Goal: Task Accomplishment & Management: Complete application form

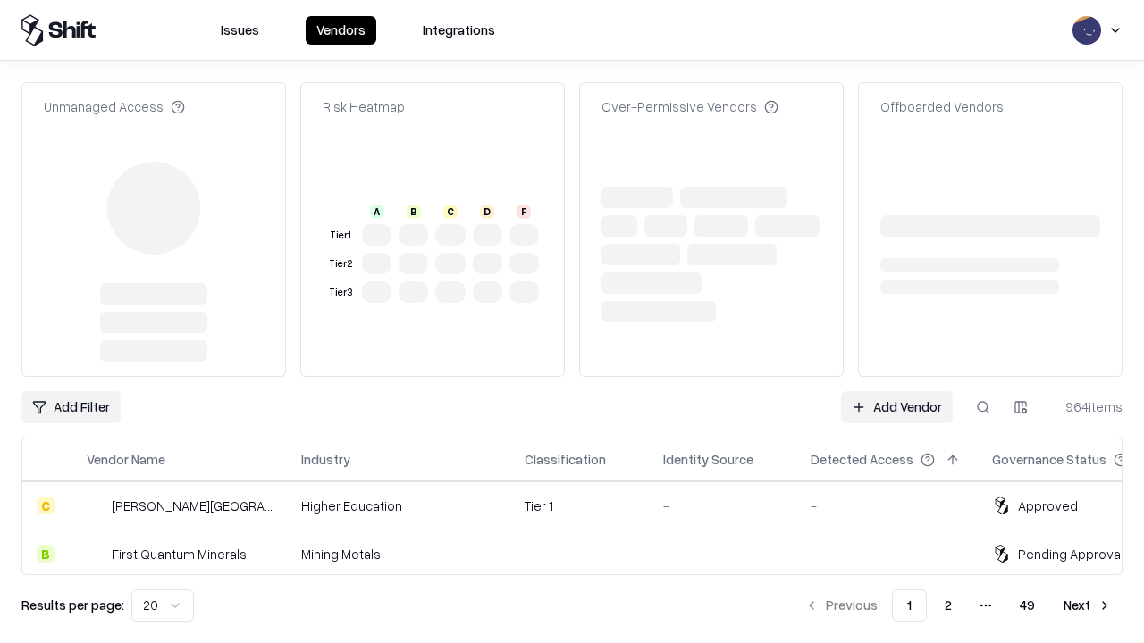
click at [896, 391] on link "Add Vendor" at bounding box center [897, 407] width 112 height 32
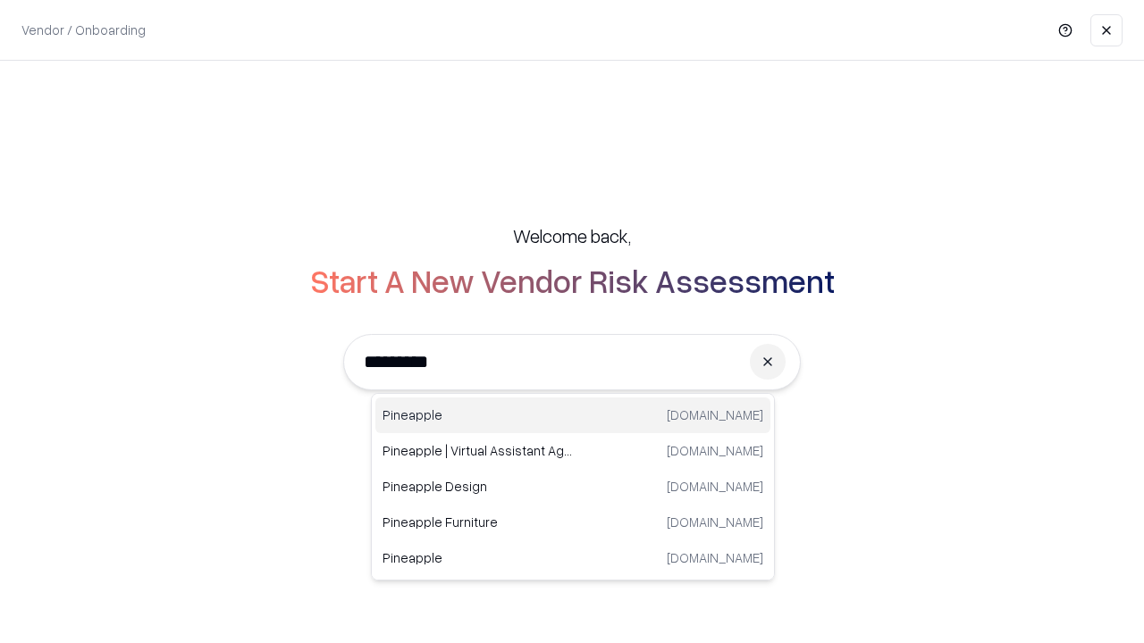
click at [573, 416] on div "Pineapple pineappleenergy.com" at bounding box center [572, 416] width 395 height 36
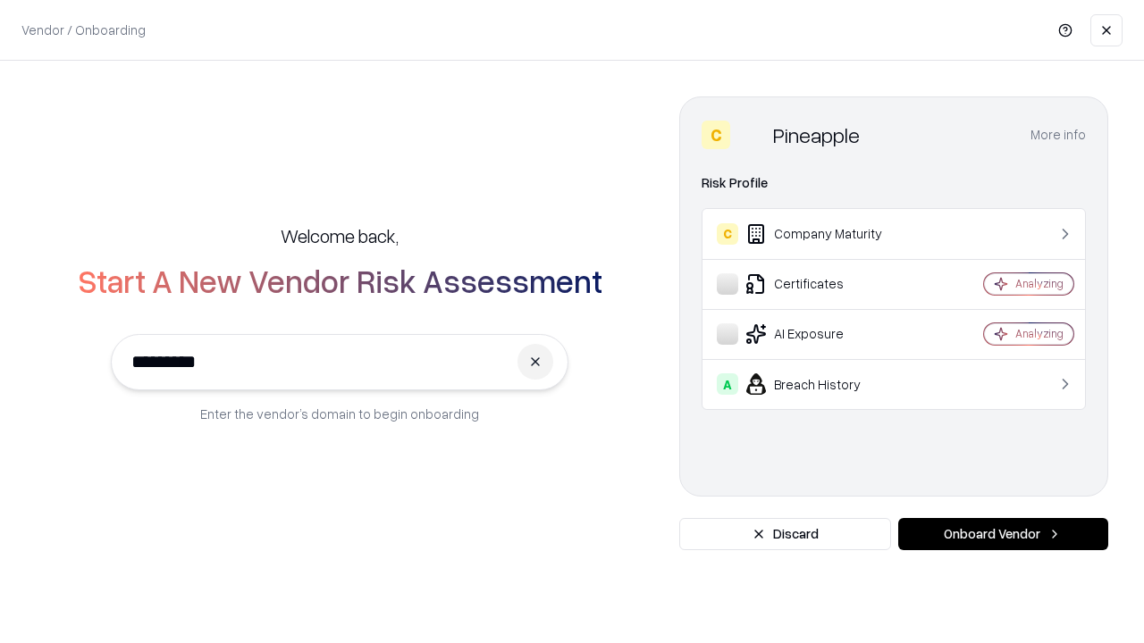
type input "*********"
click at [1003, 534] on button "Onboard Vendor" at bounding box center [1003, 534] width 210 height 32
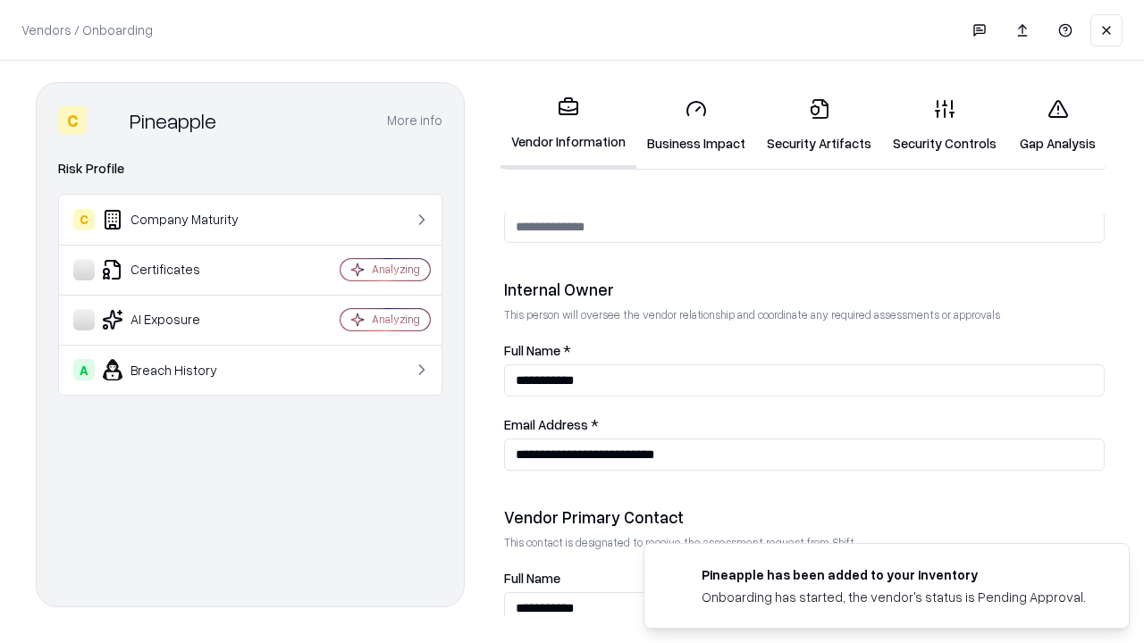
scroll to position [926, 0]
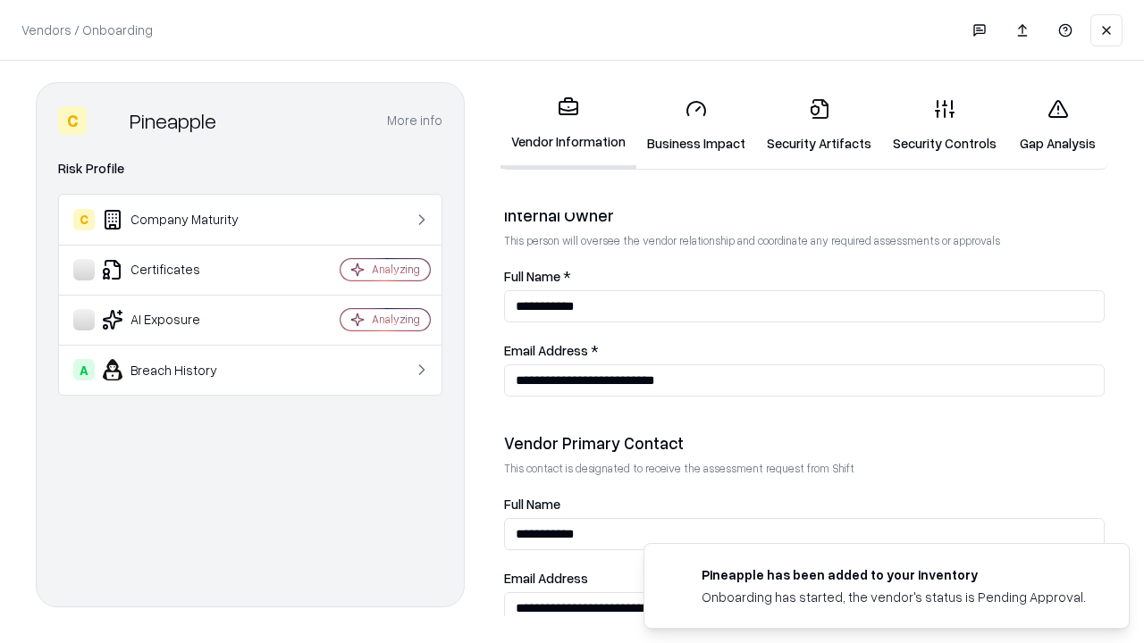
click at [696, 125] on link "Business Impact" at bounding box center [696, 125] width 120 height 83
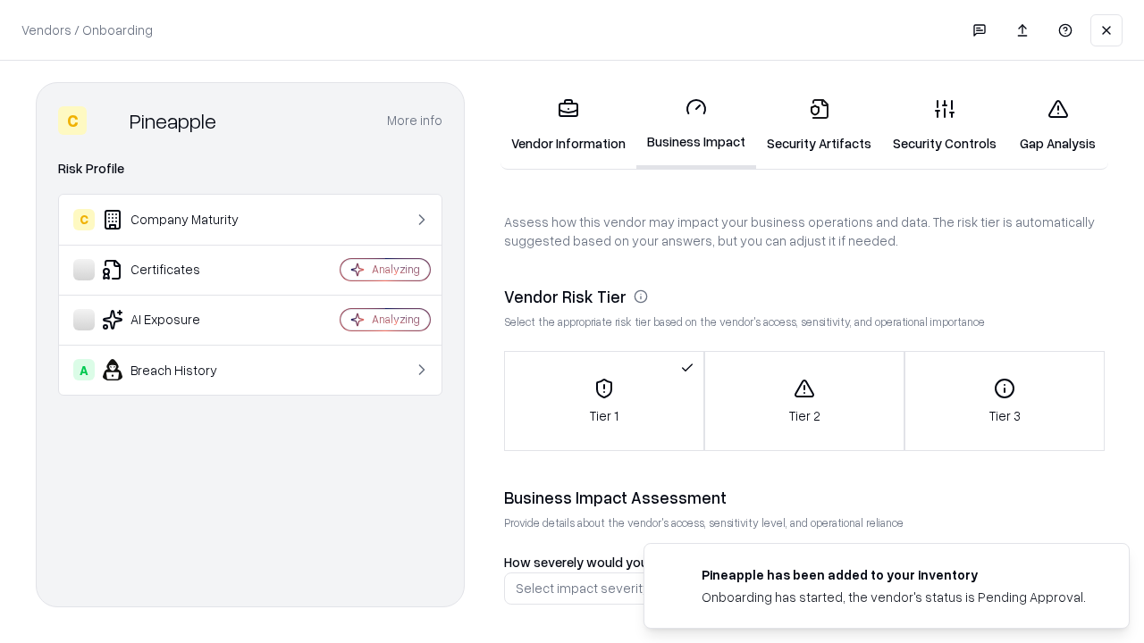
click at [819, 125] on link "Security Artifacts" at bounding box center [819, 125] width 126 height 83
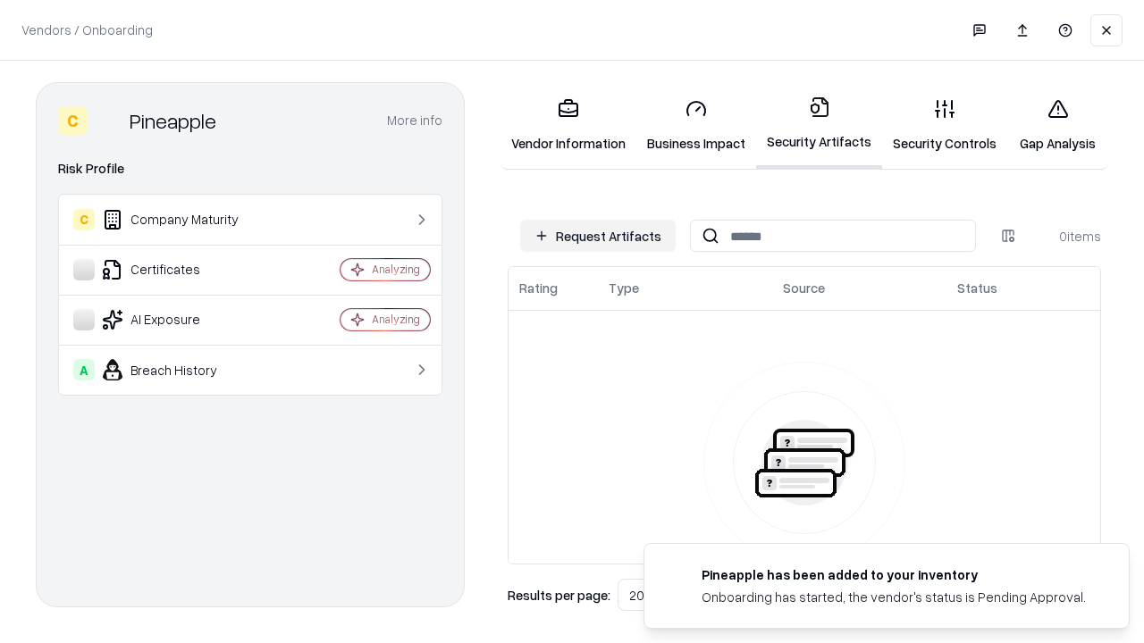
click at [598, 236] on button "Request Artifacts" at bounding box center [597, 236] width 155 height 32
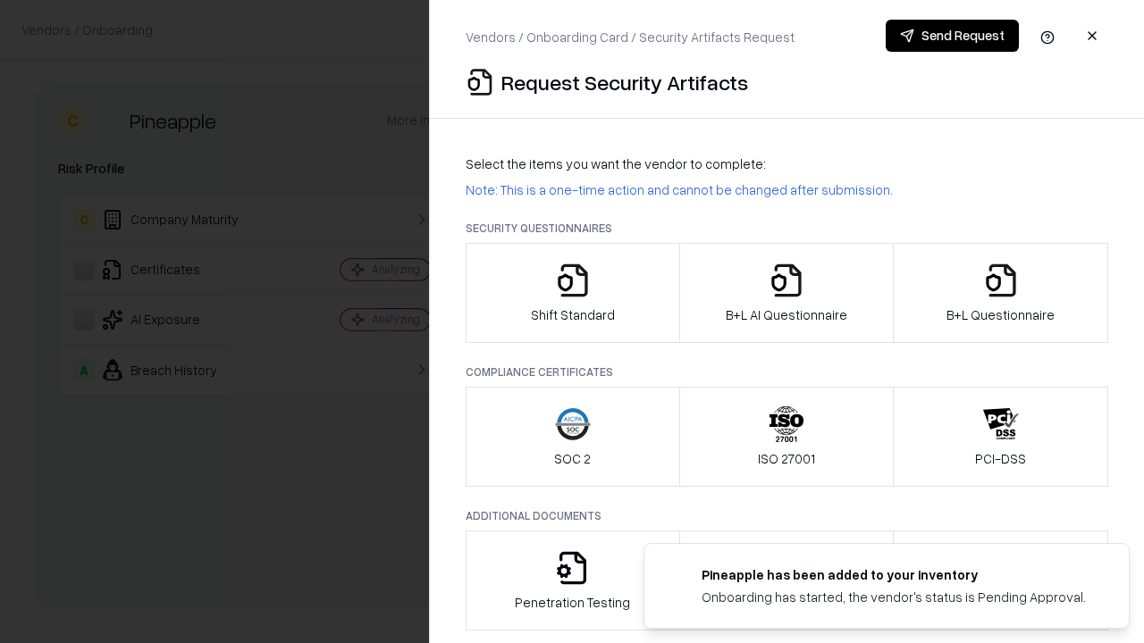
click at [572, 293] on icon "button" at bounding box center [573, 281] width 36 height 36
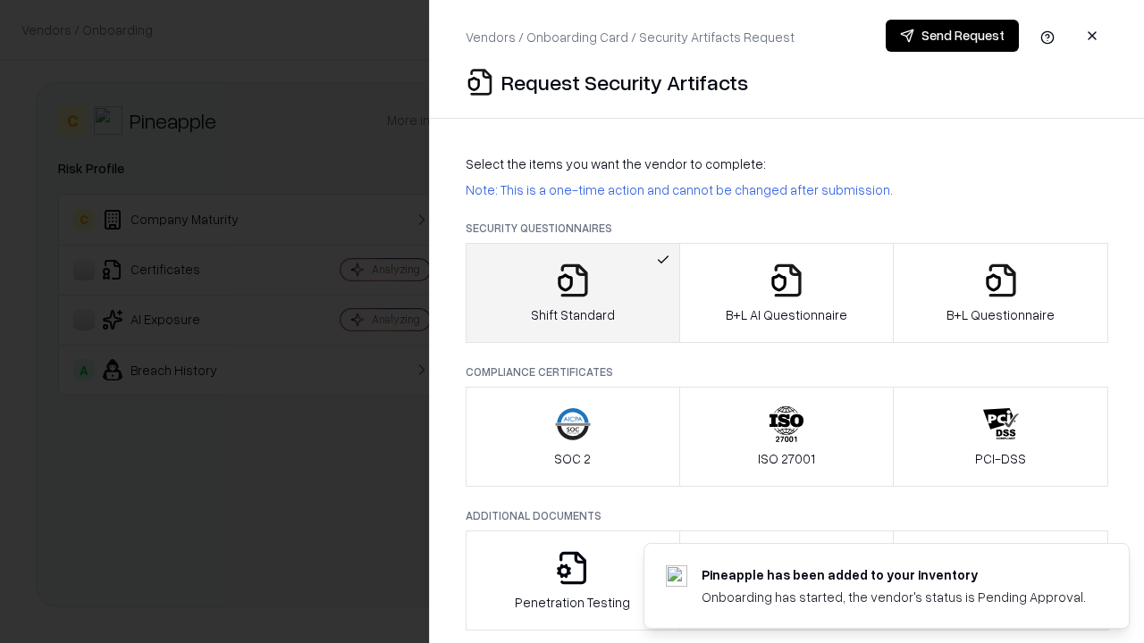
click at [952, 36] on button "Send Request" at bounding box center [952, 36] width 133 height 32
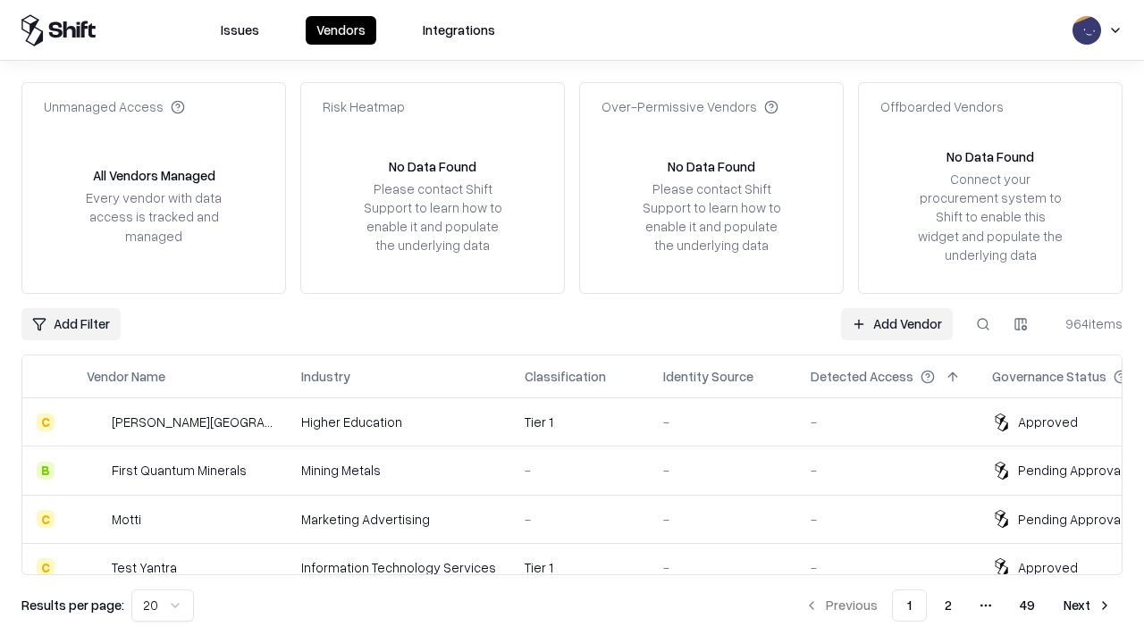
click at [983, 324] on button at bounding box center [983, 324] width 32 height 32
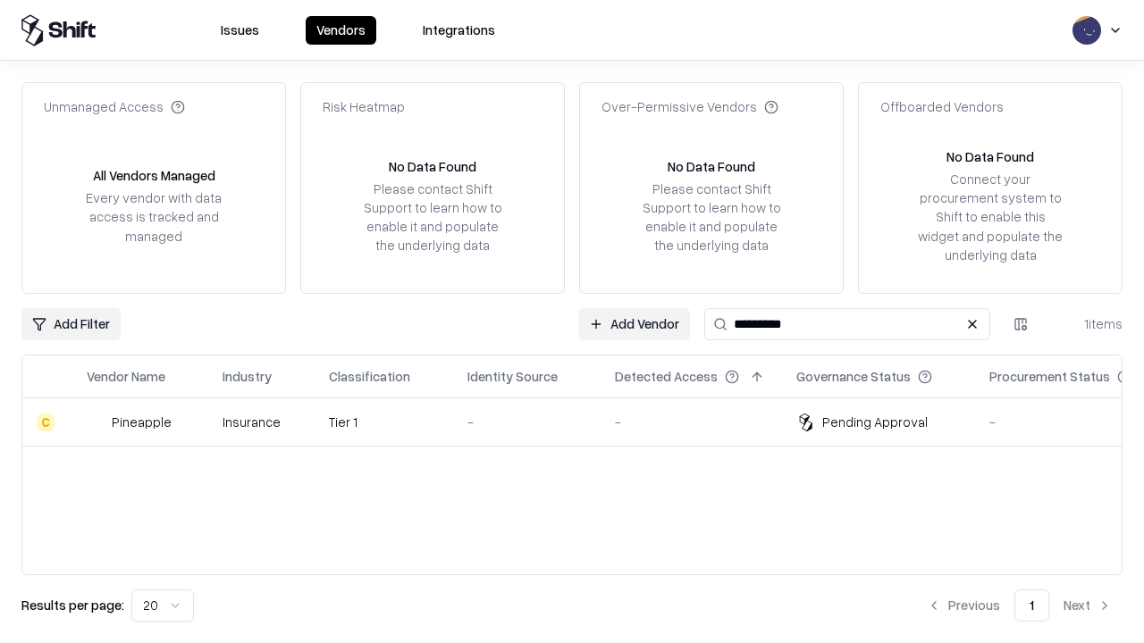
type input "*********"
click at [583, 422] on div "-" at bounding box center [526, 422] width 119 height 19
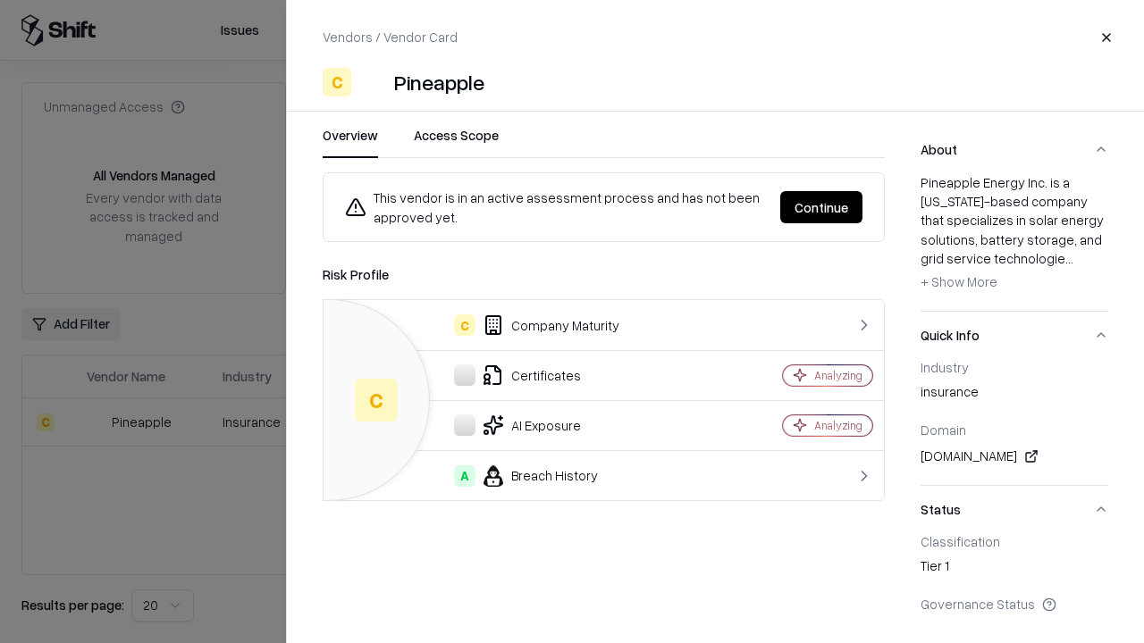
click at [821, 207] on button "Continue" at bounding box center [821, 207] width 82 height 32
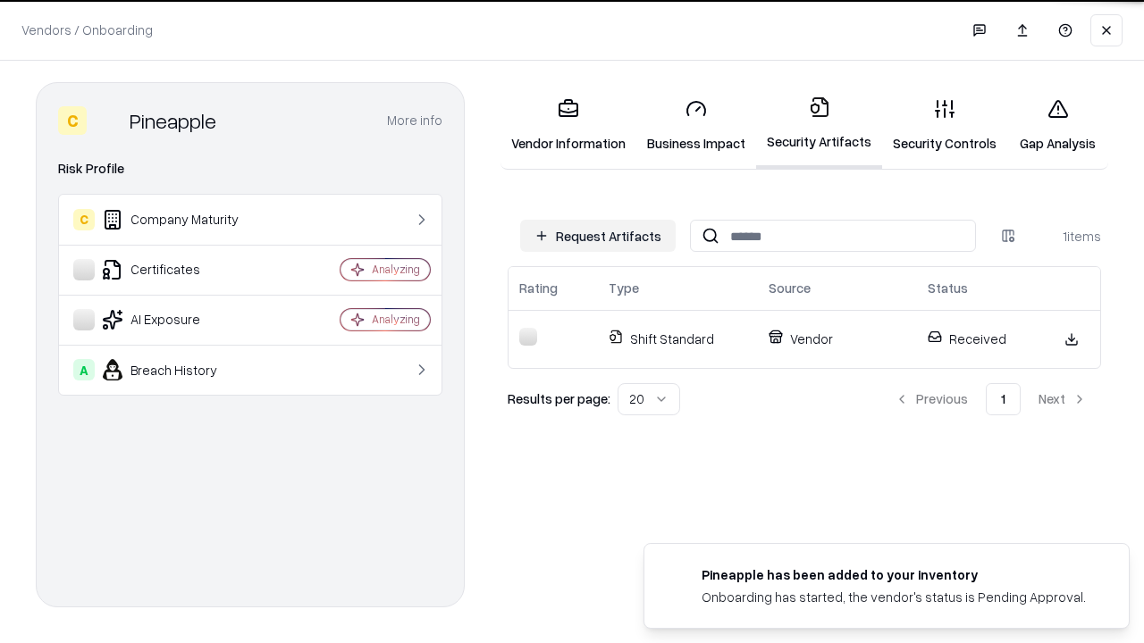
click at [1057, 125] on link "Gap Analysis" at bounding box center [1057, 125] width 101 height 83
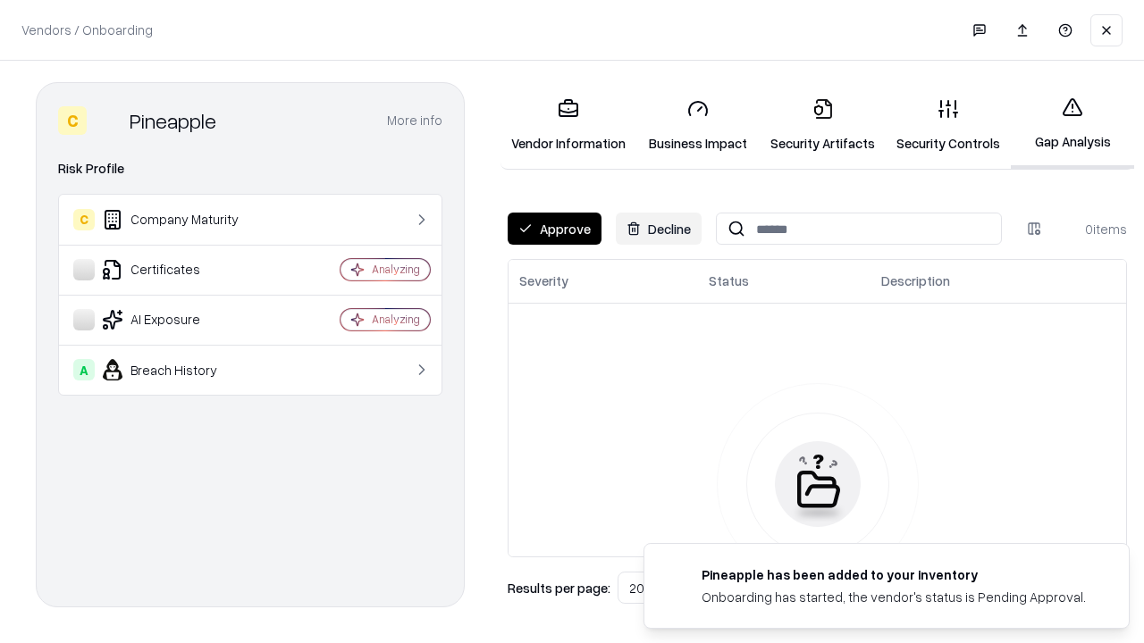
click at [554, 229] on button "Approve" at bounding box center [555, 229] width 94 height 32
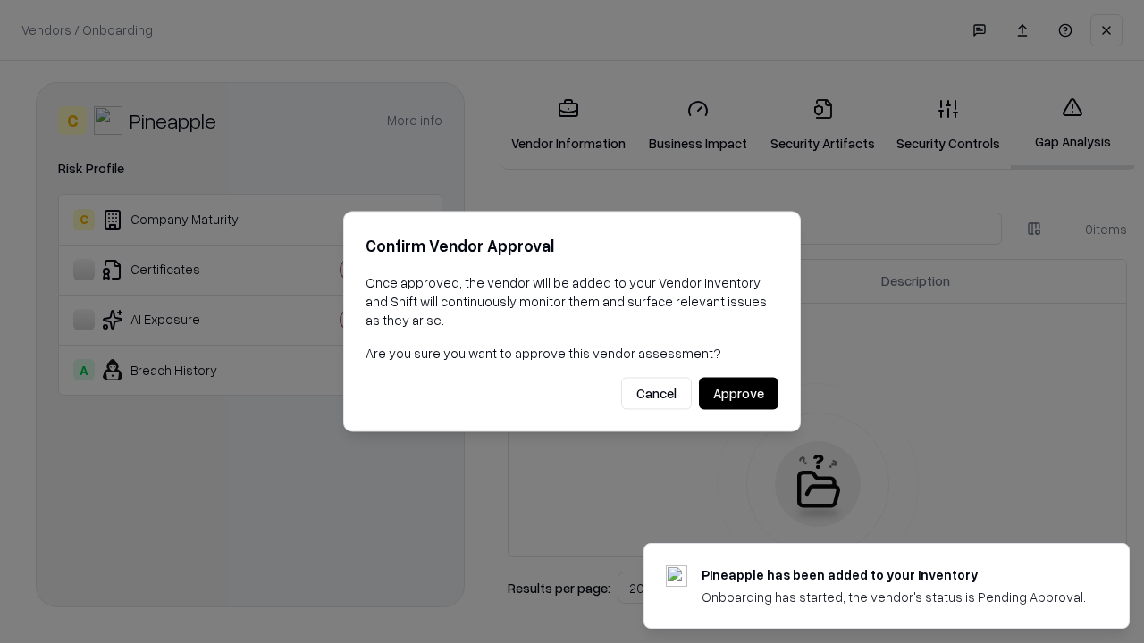
click at [738, 393] on button "Approve" at bounding box center [739, 394] width 80 height 32
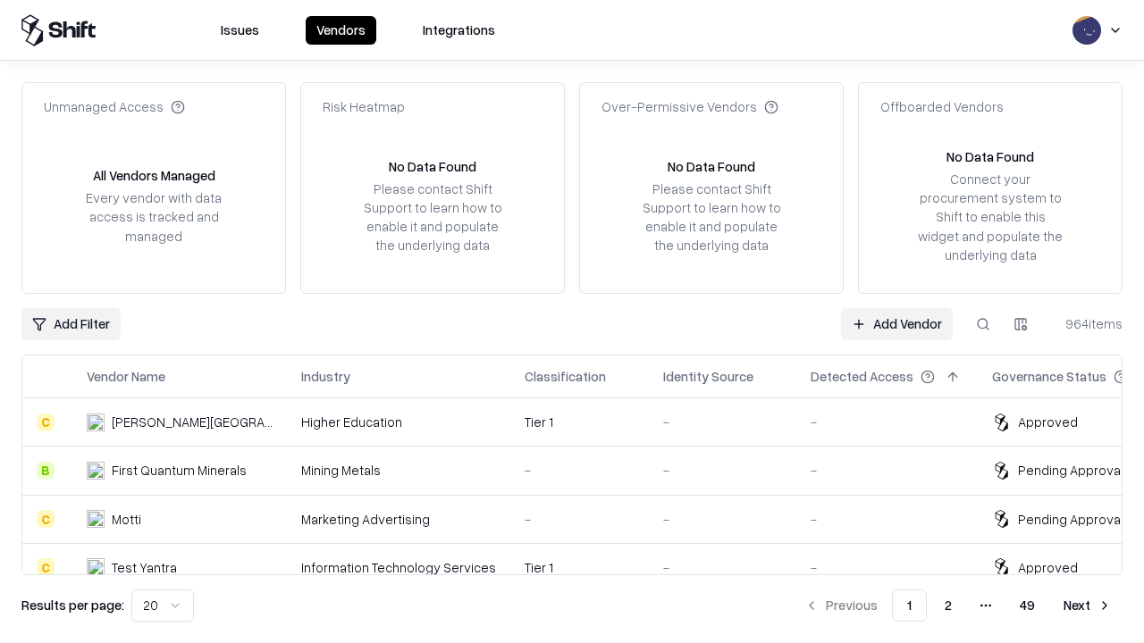
type input "*********"
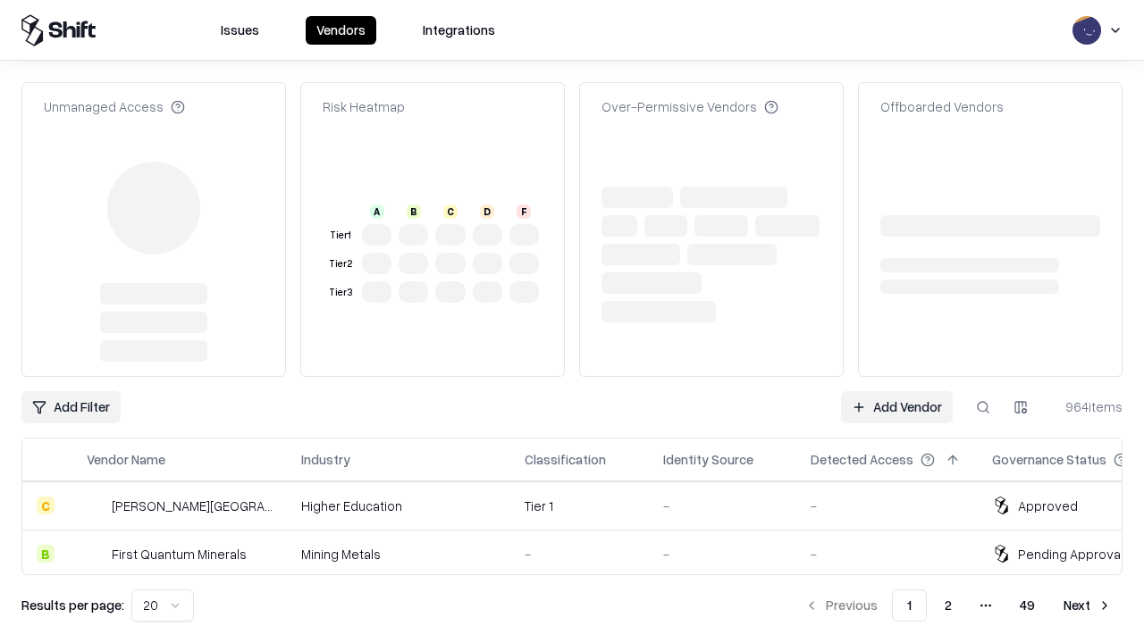
click at [896, 391] on link "Add Vendor" at bounding box center [897, 407] width 112 height 32
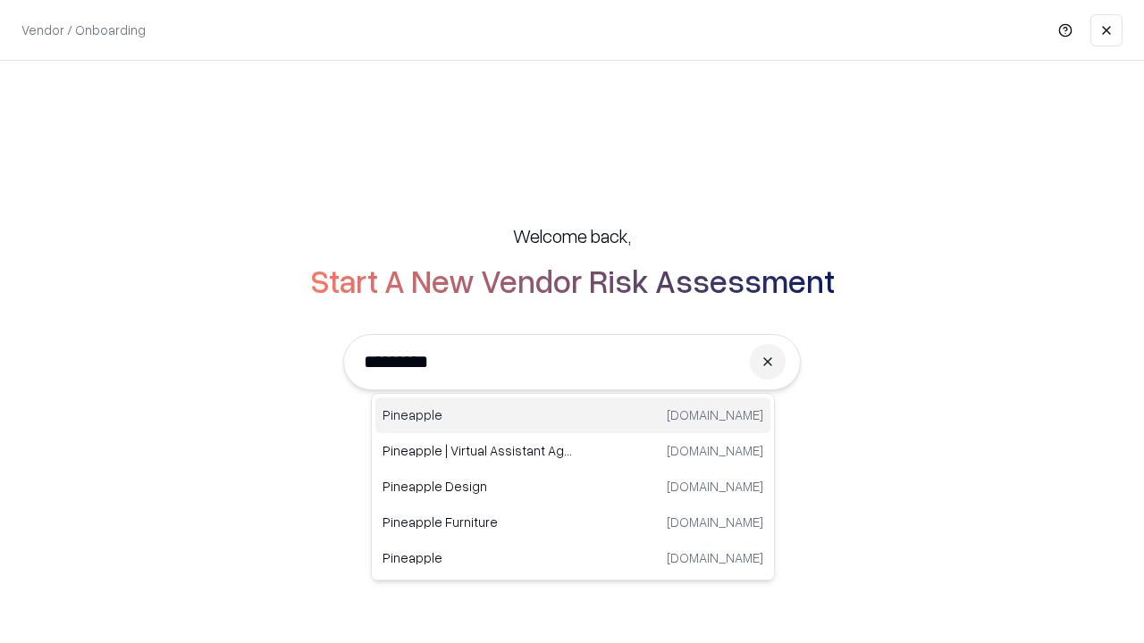
click at [573, 416] on div "Pineapple pineappleenergy.com" at bounding box center [572, 416] width 395 height 36
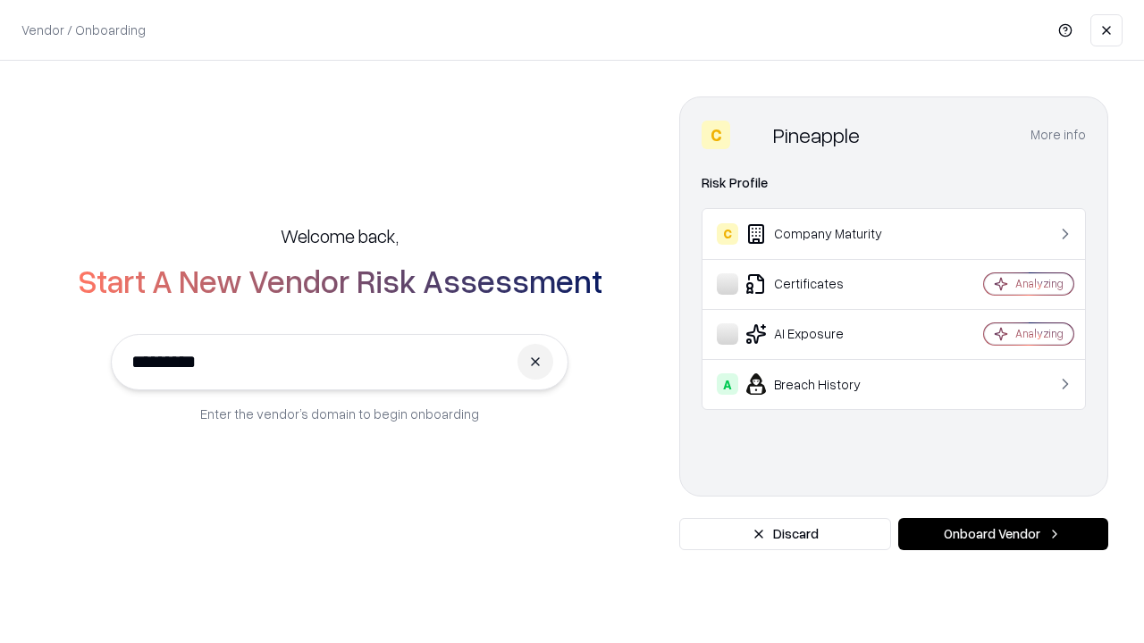
type input "*********"
click at [1003, 534] on button "Onboard Vendor" at bounding box center [1003, 534] width 210 height 32
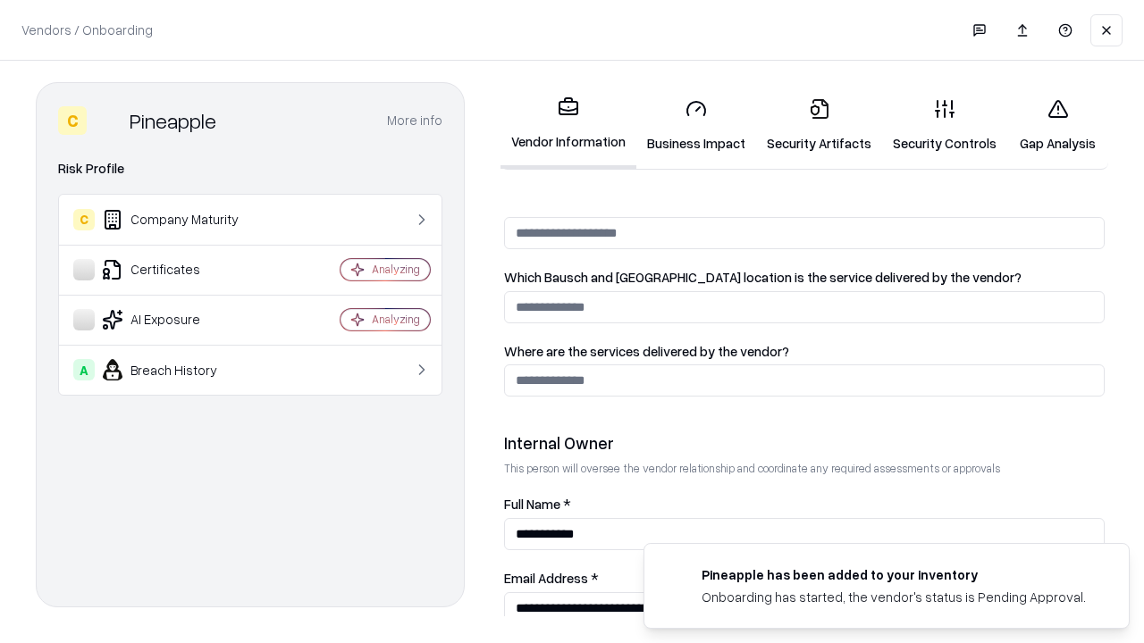
scroll to position [926, 0]
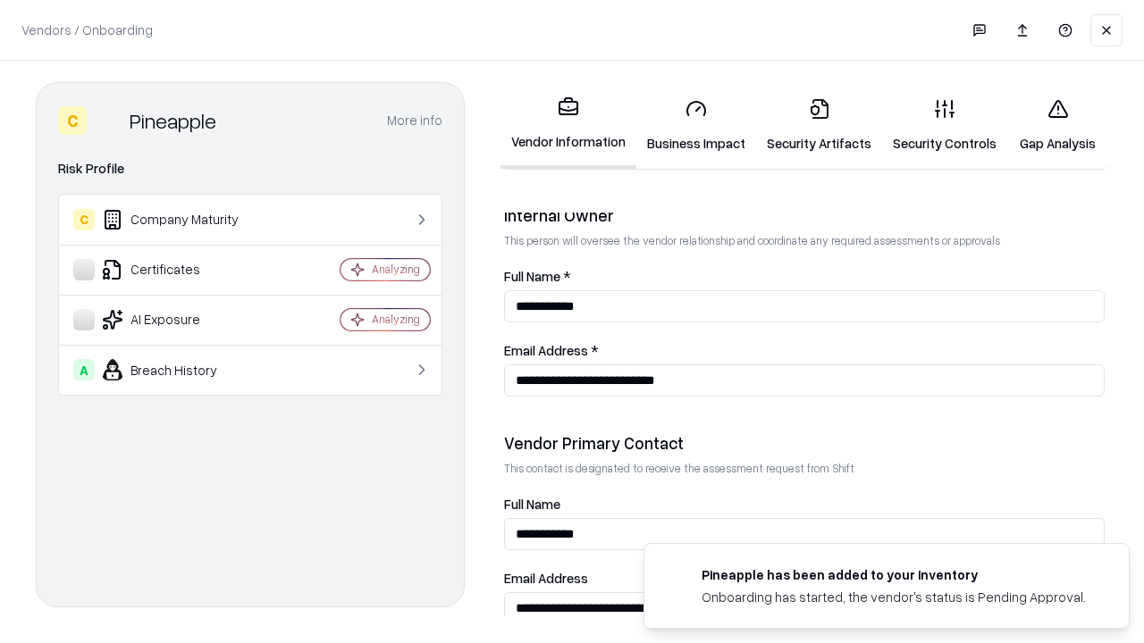
click at [1057, 125] on link "Gap Analysis" at bounding box center [1057, 125] width 101 height 83
